Goal: Information Seeking & Learning: Learn about a topic

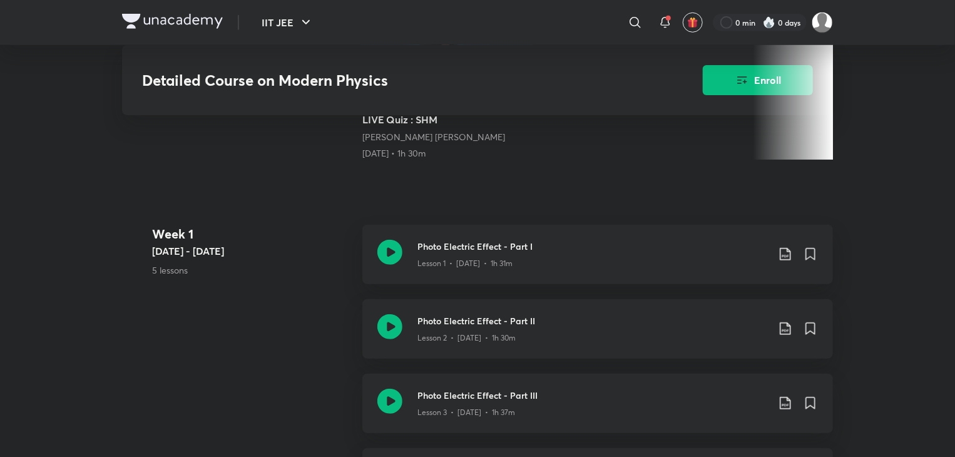
scroll to position [399, 0]
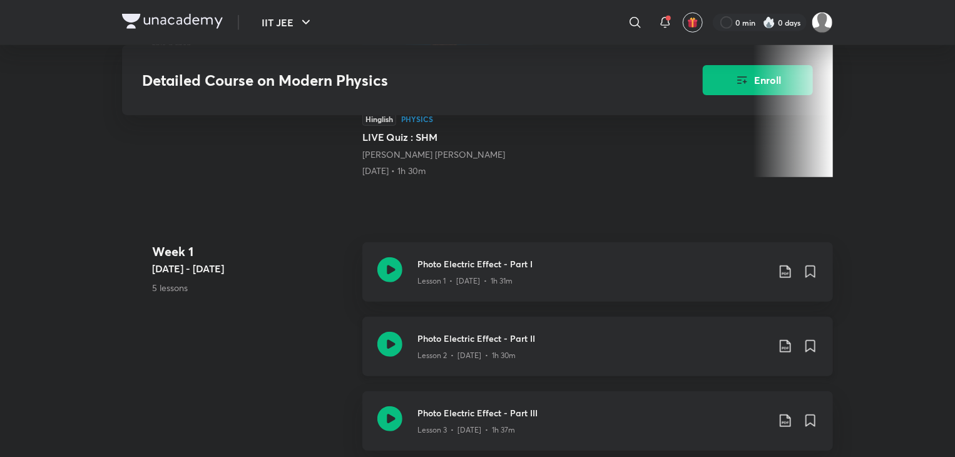
click at [493, 356] on div "Lesson 2 • [DATE] • 1h 30m" at bounding box center [592, 353] width 350 height 16
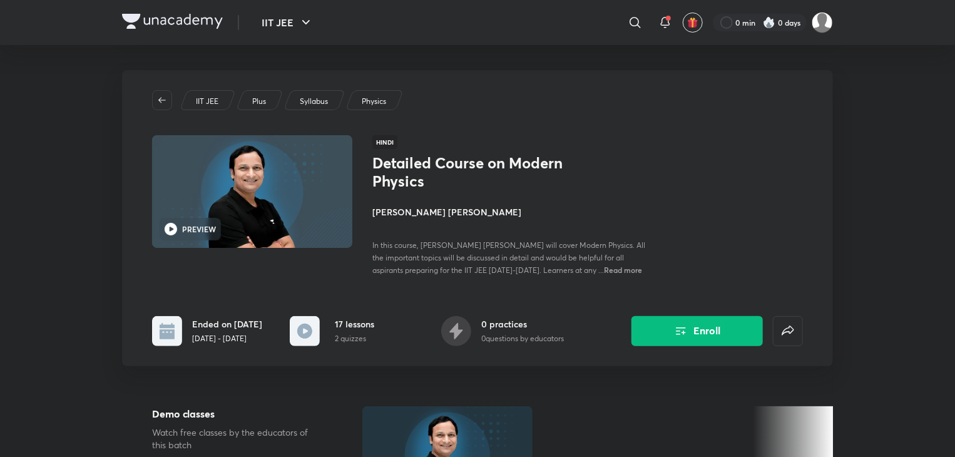
scroll to position [399, 0]
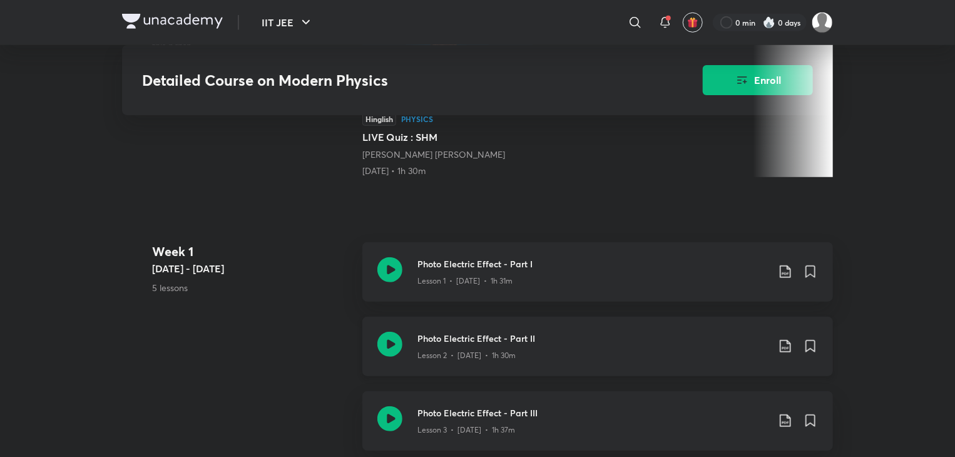
click at [489, 361] on p "Lesson 2 • [DATE] • 1h 30m" at bounding box center [466, 355] width 98 height 11
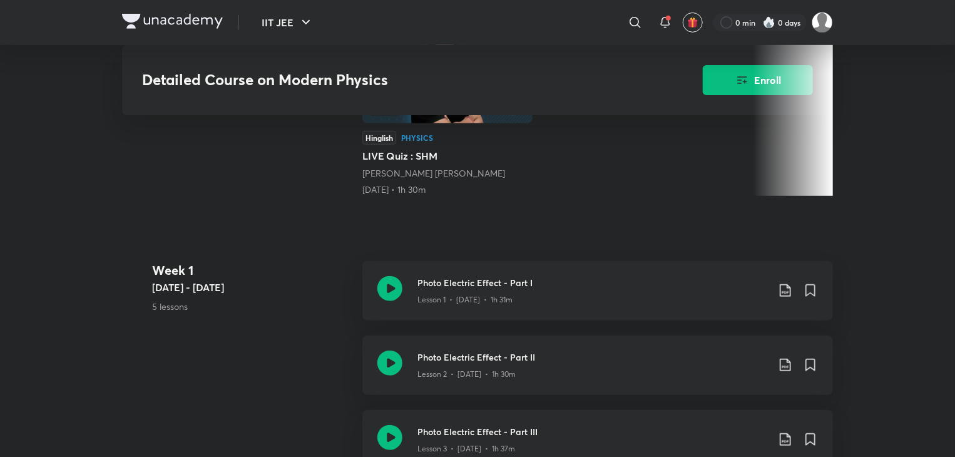
scroll to position [399, 0]
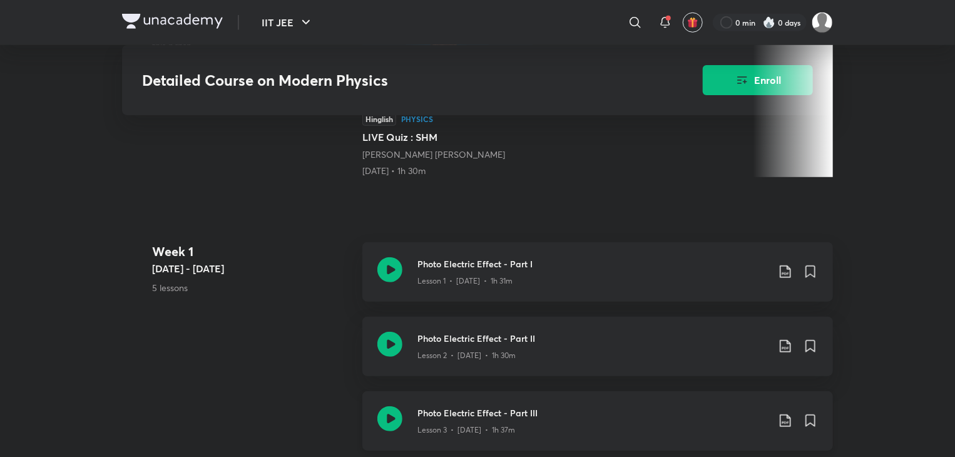
click at [481, 434] on p "Lesson 3 • [DATE] • 1h 37m" at bounding box center [466, 429] width 98 height 11
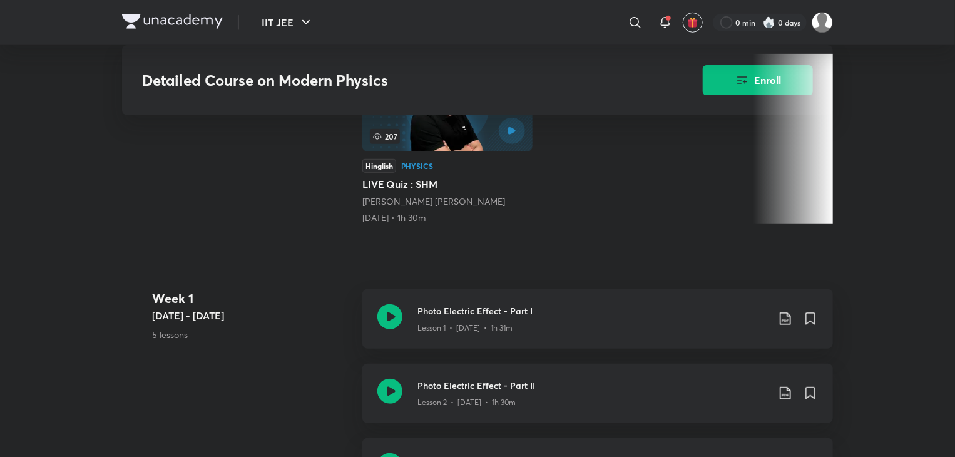
scroll to position [399, 0]
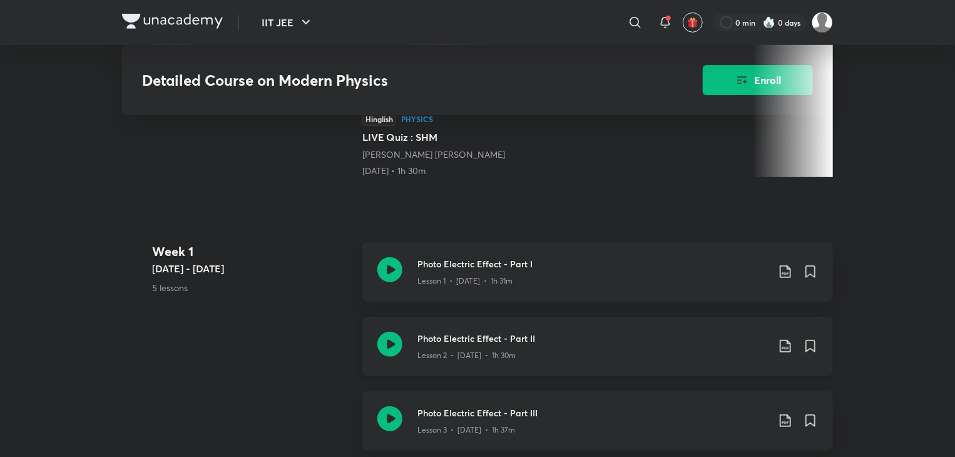
click at [784, 350] on icon at bounding box center [785, 346] width 15 height 15
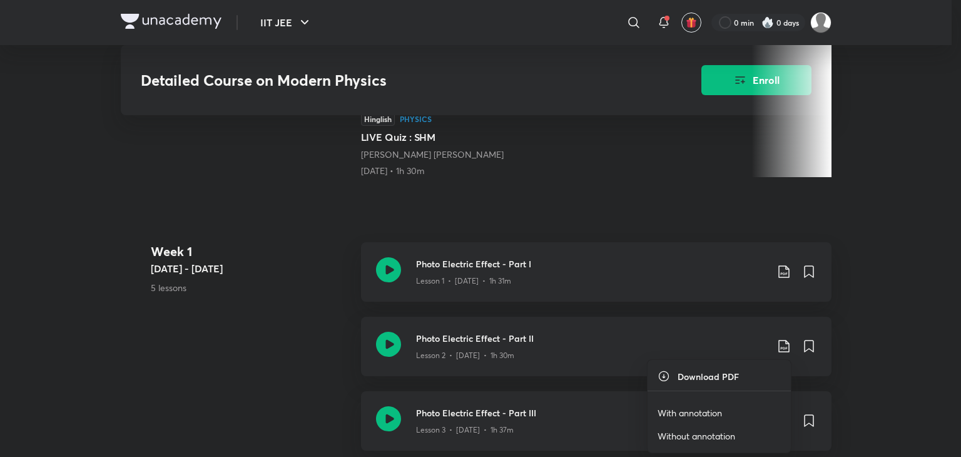
click at [707, 407] on p "With annotation" at bounding box center [690, 412] width 64 height 13
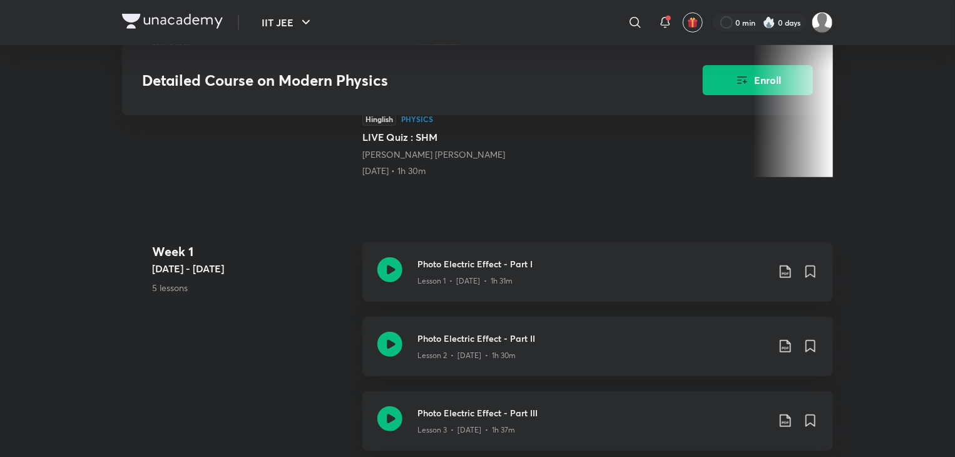
scroll to position [0, 0]
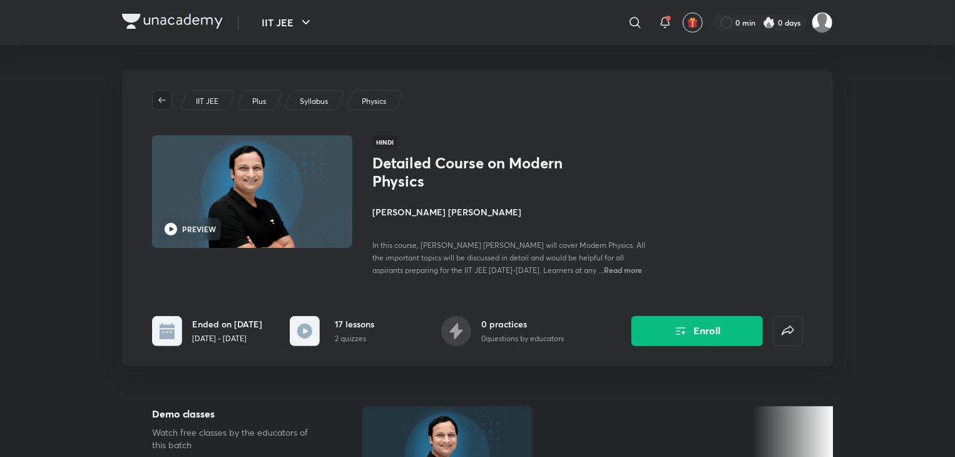
click at [157, 102] on icon "button" at bounding box center [162, 100] width 10 height 10
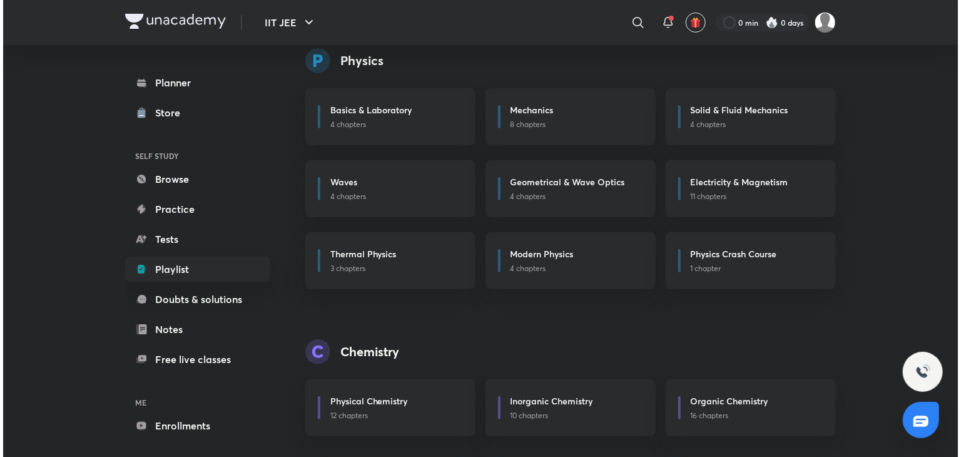
scroll to position [160, 0]
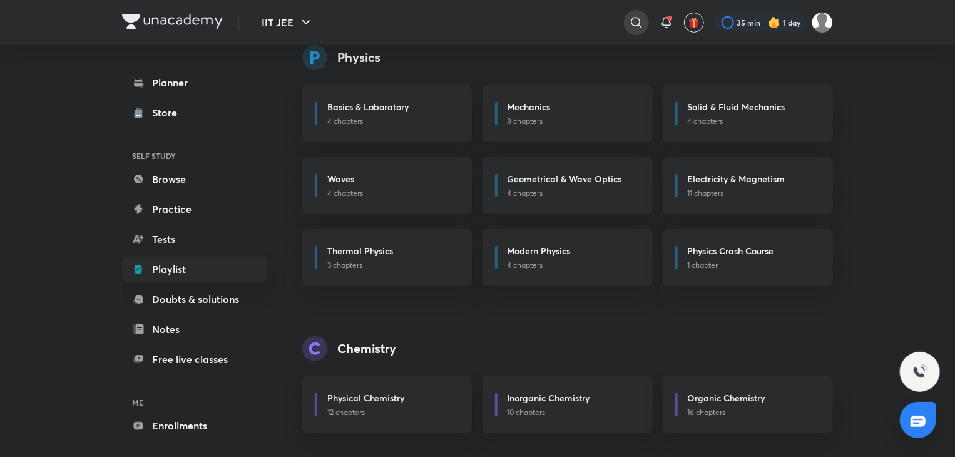
click at [633, 13] on div at bounding box center [636, 22] width 25 height 25
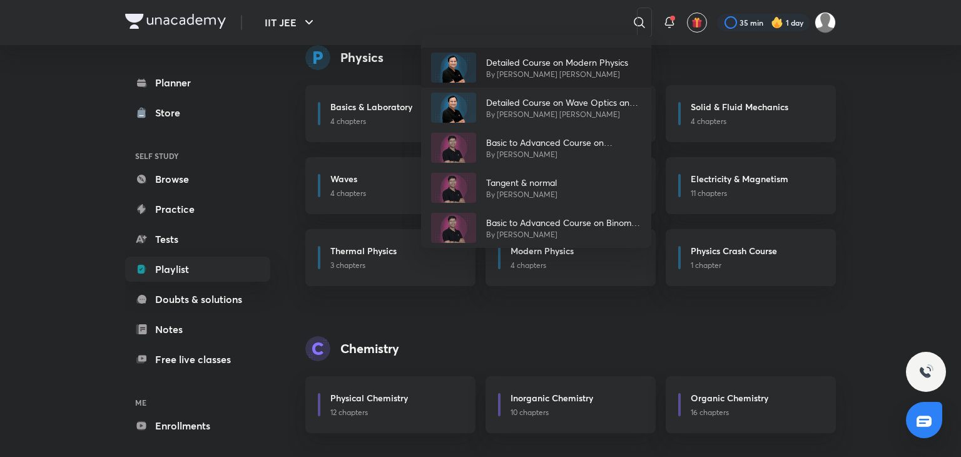
click at [561, 56] on p "Detailed Course on Modern Physics" at bounding box center [557, 62] width 142 height 13
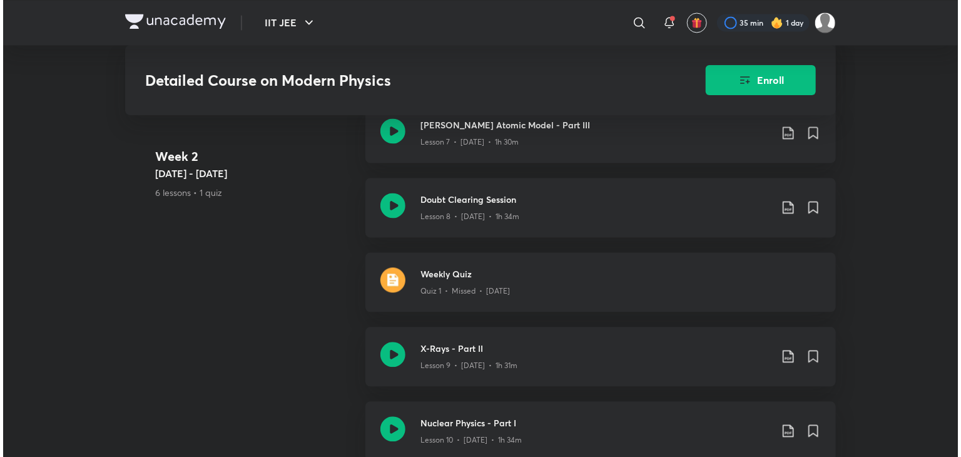
scroll to position [1199, 0]
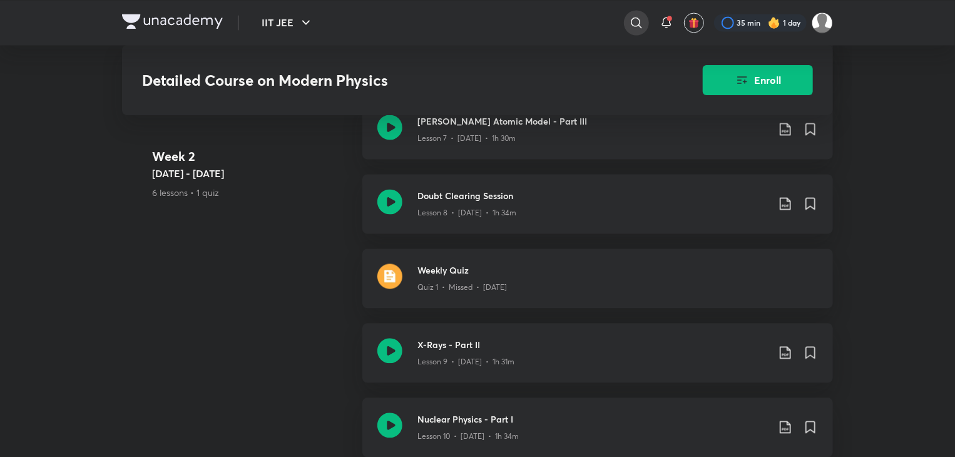
click at [643, 22] on div at bounding box center [636, 22] width 25 height 25
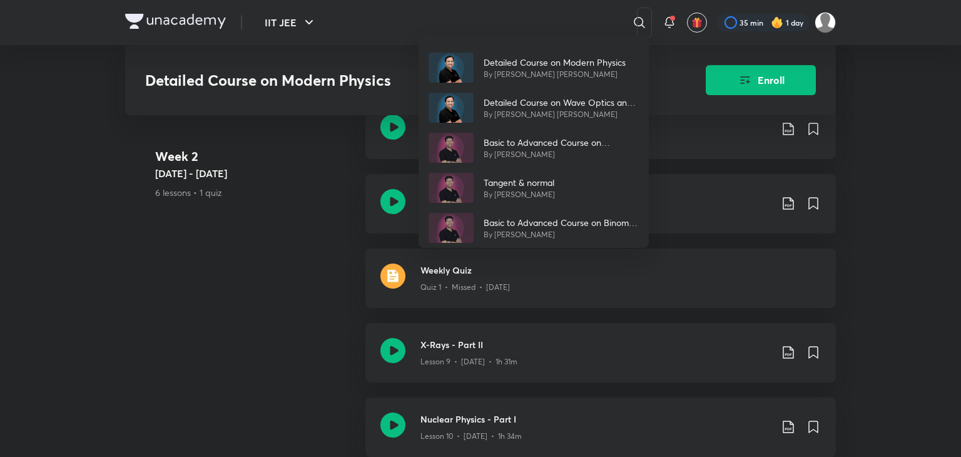
click at [546, 28] on div "Detailed Course on Modern Physics By Praveen Kumar Pachauri Detailed Course on …" at bounding box center [480, 228] width 961 height 457
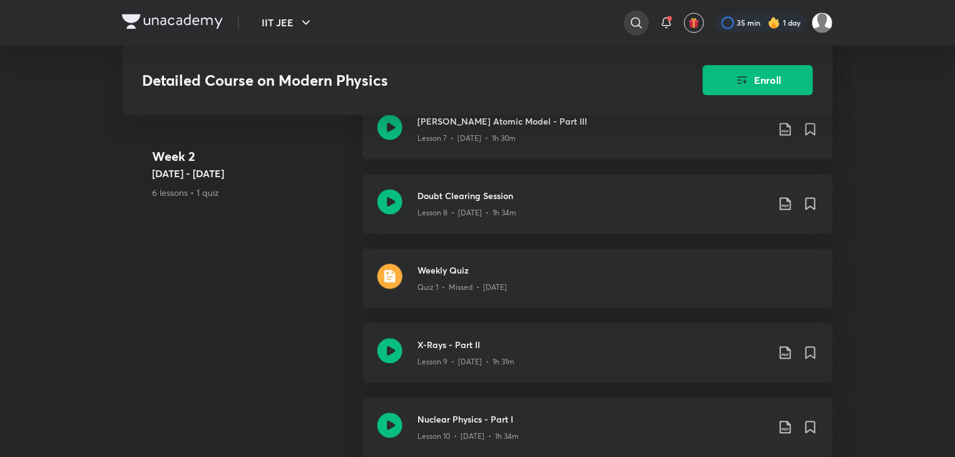
click at [640, 28] on icon at bounding box center [636, 22] width 15 height 15
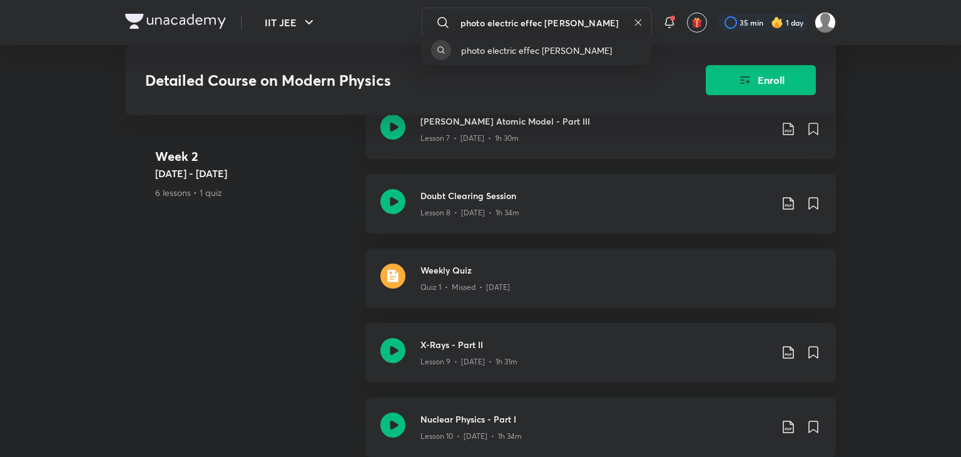
type input "photo electric effec praveen kumar"
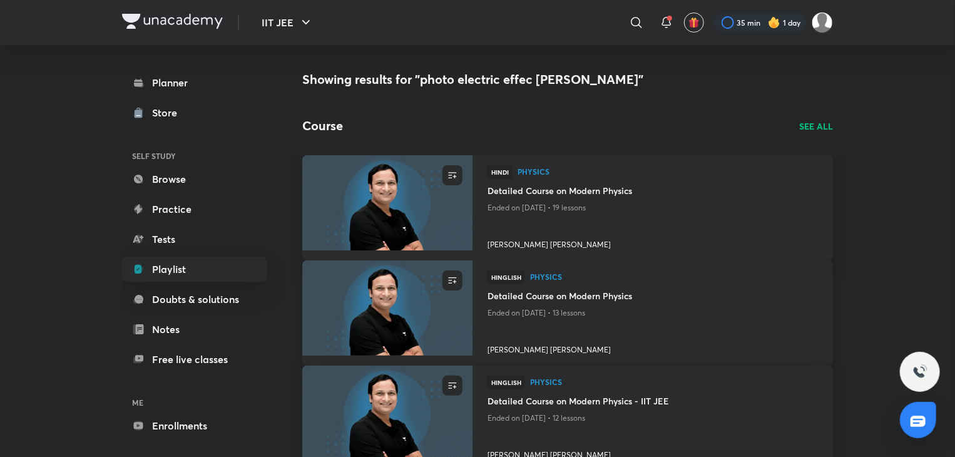
click at [592, 290] on h4 "Detailed Course on Modern Physics" at bounding box center [653, 297] width 330 height 16
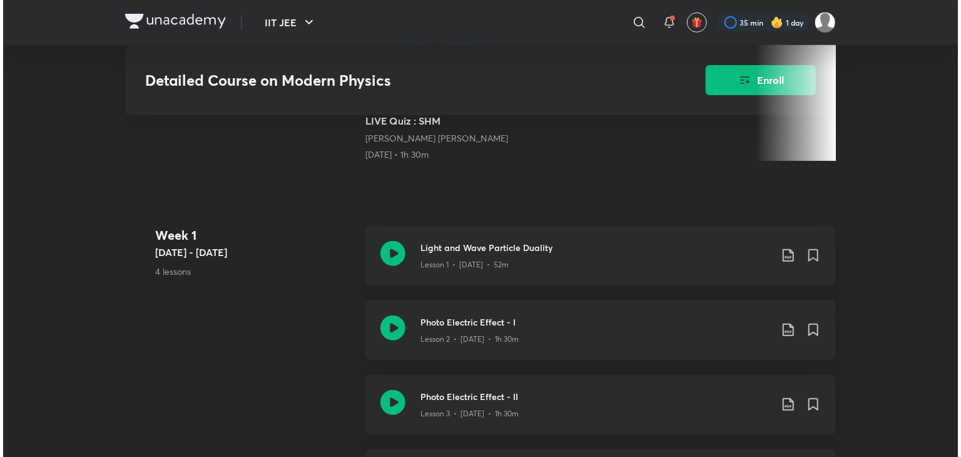
scroll to position [399, 0]
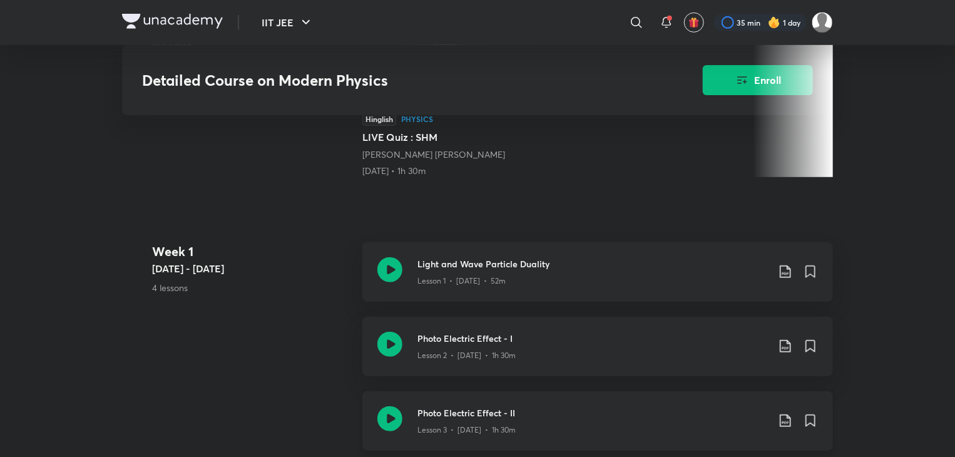
click at [786, 414] on icon at bounding box center [785, 420] width 15 height 15
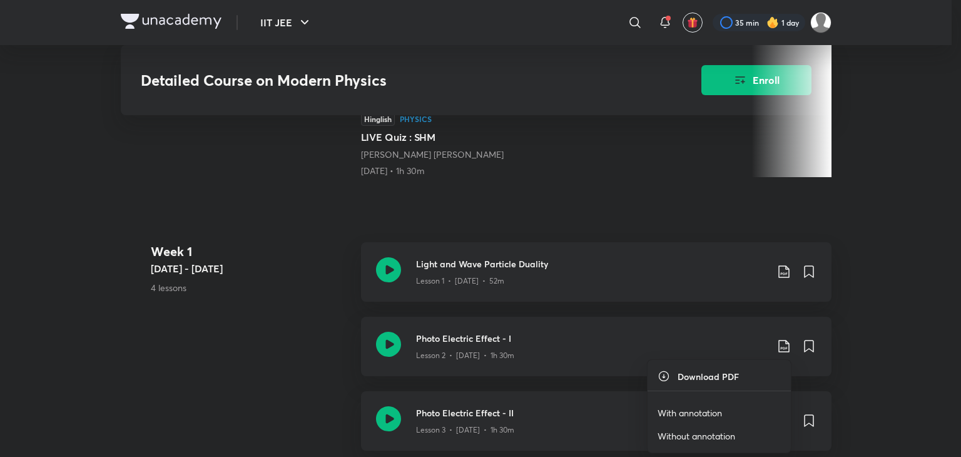
click at [678, 414] on p "With annotation" at bounding box center [690, 412] width 64 height 13
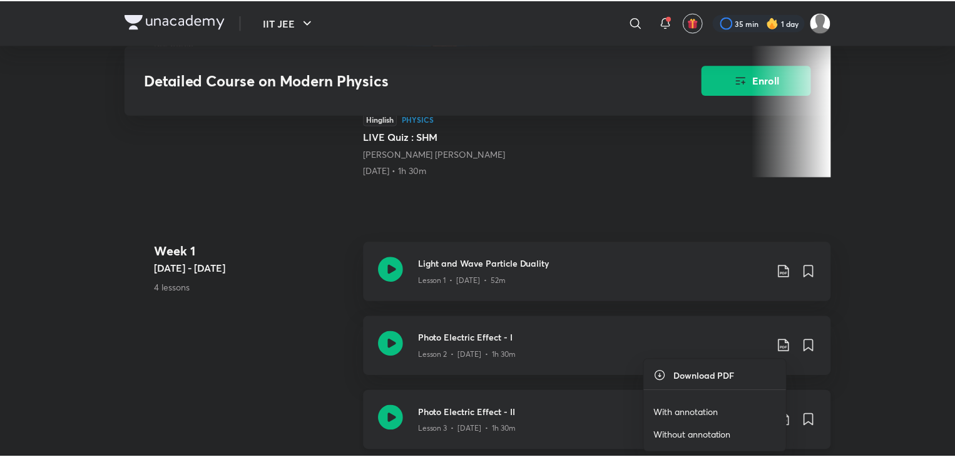
scroll to position [407, 0]
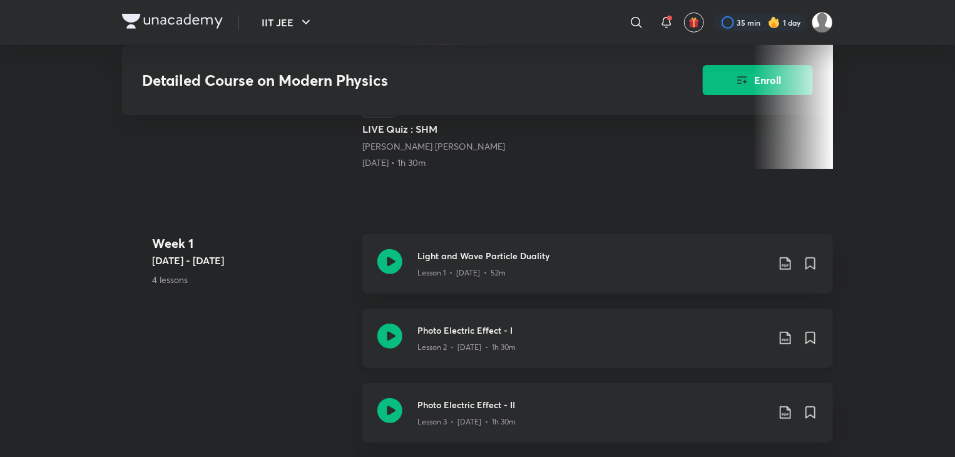
click at [784, 337] on icon at bounding box center [785, 337] width 15 height 15
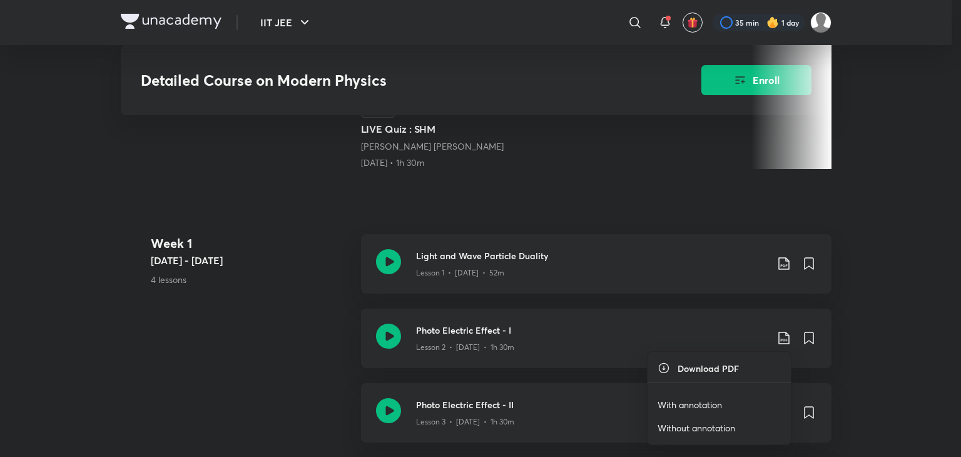
click at [688, 421] on p "Without annotation" at bounding box center [697, 427] width 78 height 13
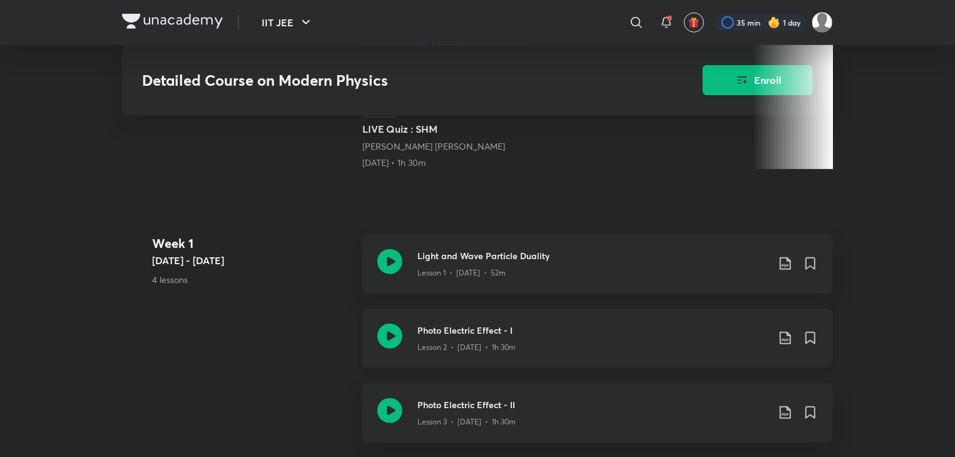
click at [659, 330] on h3 "Photo Electric Effect - I" at bounding box center [592, 330] width 350 height 13
